Goal: Navigation & Orientation: Understand site structure

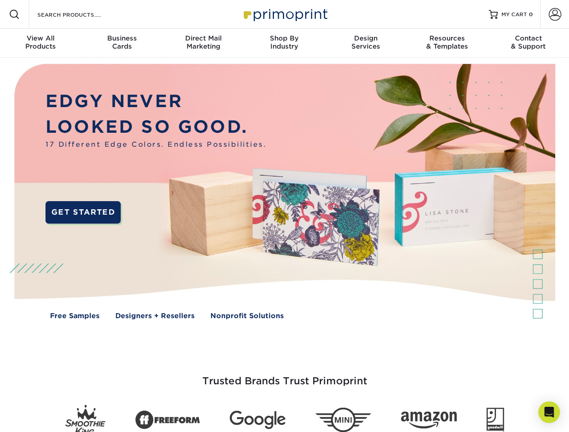
click at [284, 216] on img at bounding box center [284, 198] width 563 height 281
click at [14, 14] on span at bounding box center [14, 14] width 11 height 11
click at [554, 14] on span at bounding box center [554, 14] width 13 height 13
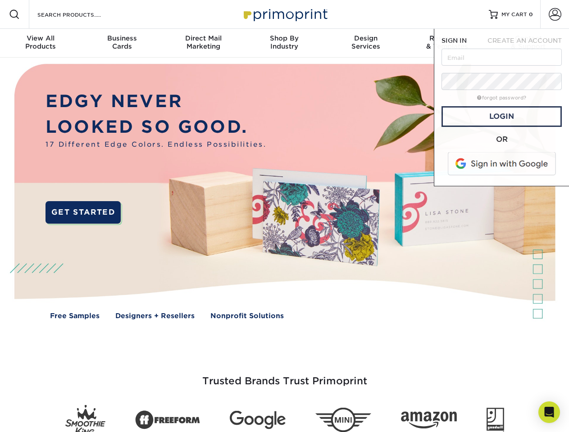
click at [41, 43] on div "View All Products" at bounding box center [40, 42] width 81 height 16
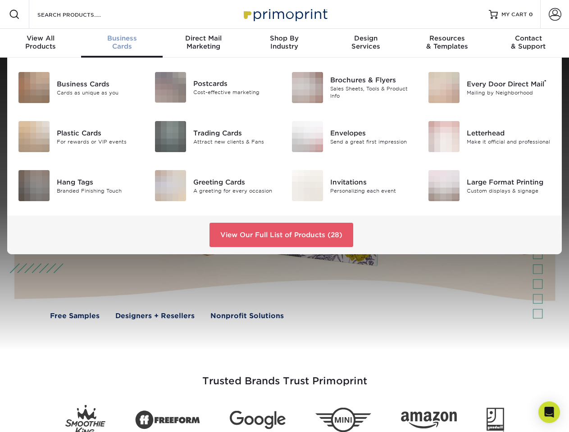
click at [122, 43] on div "Business Cards" at bounding box center [121, 42] width 81 height 16
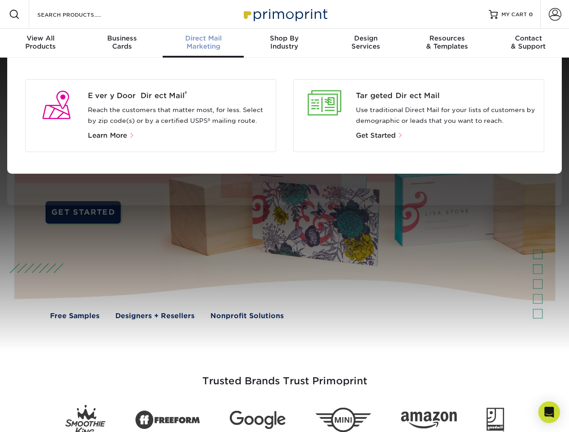
click at [203, 43] on div "Direct Mail Marketing" at bounding box center [203, 42] width 81 height 16
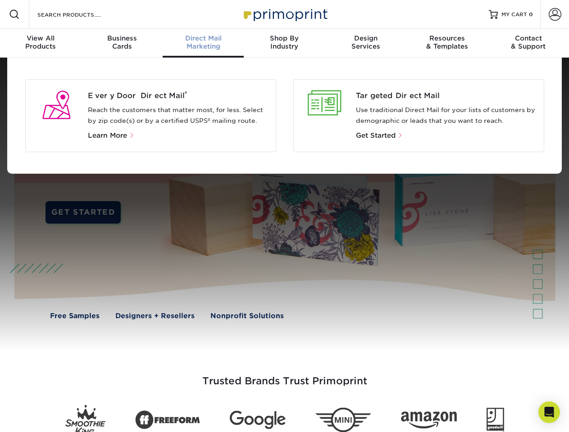
click at [284, 43] on div "Shop By Industry" at bounding box center [284, 42] width 81 height 16
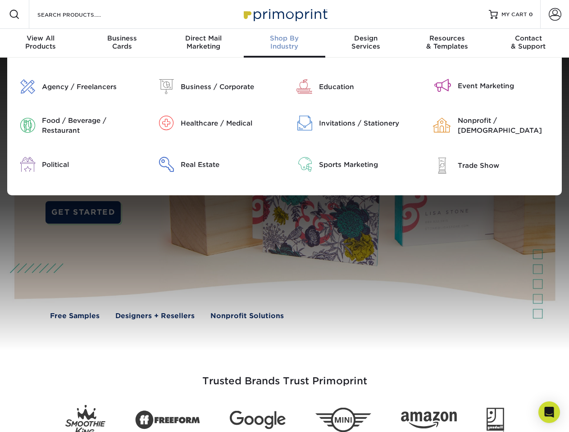
click at [366, 43] on div "Design Services" at bounding box center [365, 42] width 81 height 16
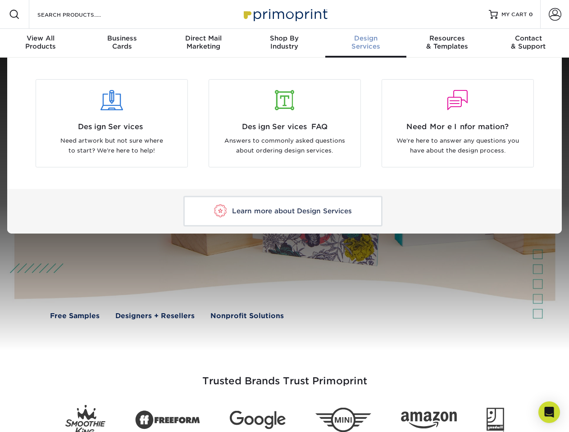
click at [447, 43] on div "Resources & Templates" at bounding box center [446, 42] width 81 height 16
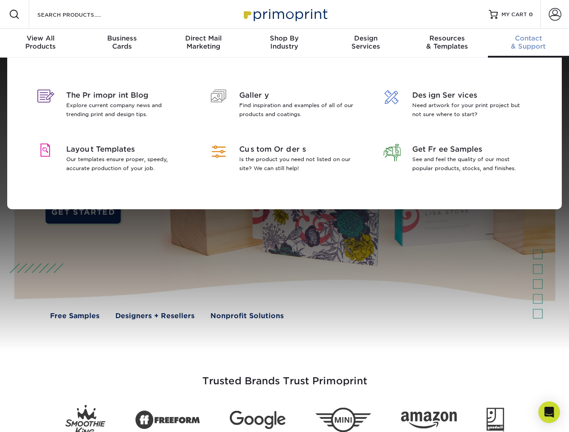
click at [528, 43] on div "Contact & Support" at bounding box center [528, 42] width 81 height 16
